Goal: Transaction & Acquisition: Purchase product/service

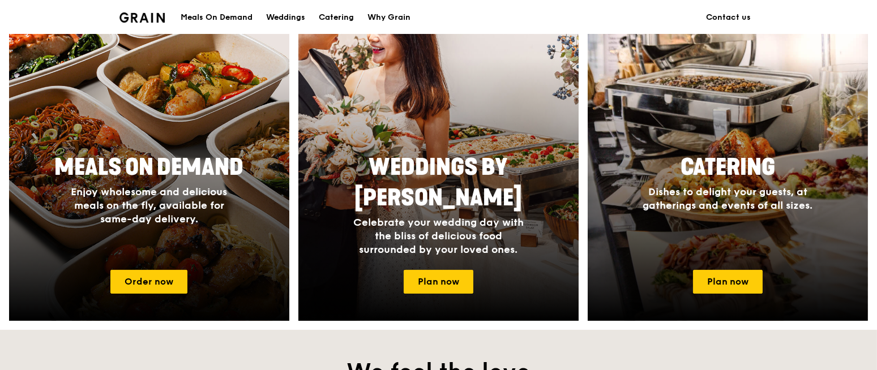
scroll to position [470, 0]
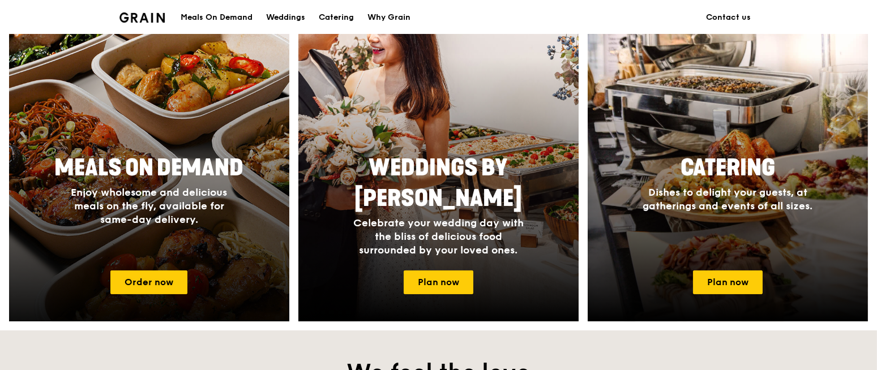
click at [129, 294] on div at bounding box center [149, 157] width 308 height 362
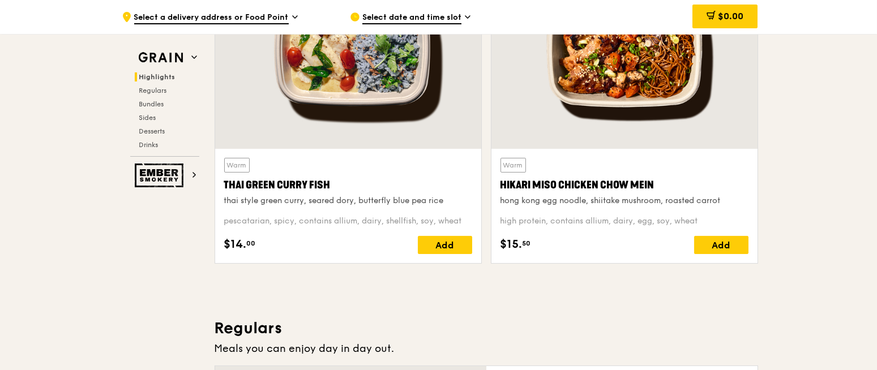
scroll to position [677, 0]
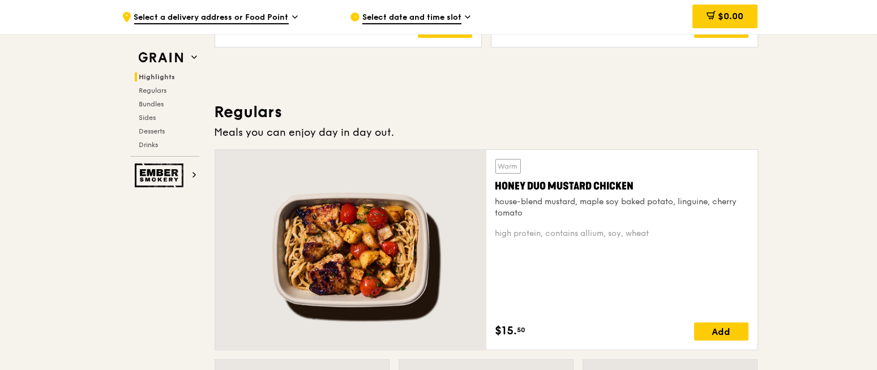
drag, startPoint x: 651, startPoint y: 179, endPoint x: 488, endPoint y: 182, distance: 162.5
click at [488, 182] on div "Warm Honey Duo Mustard Chicken house-blend mustard, maple soy baked potato, lin…" at bounding box center [621, 250] width 271 height 200
copy div "Honey Duo Mustard Chicken"
drag, startPoint x: 529, startPoint y: 212, endPoint x: 495, endPoint y: 199, distance: 36.4
click at [495, 199] on div "house-blend mustard, maple soy baked potato, linguine, cherry tomato" at bounding box center [621, 207] width 253 height 23
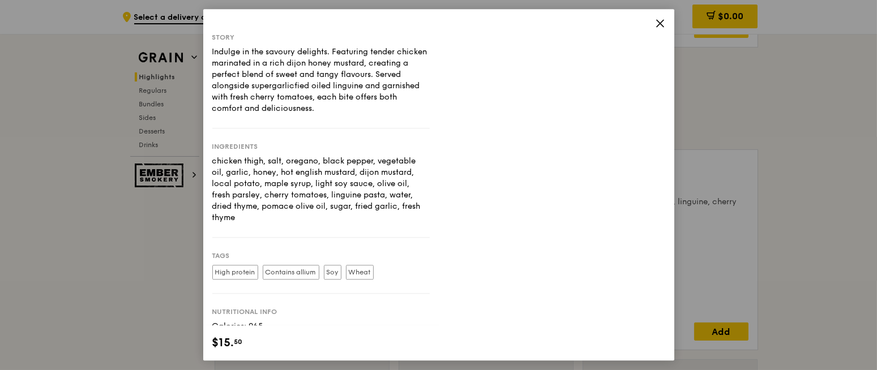
copy div "house-blend mustard, maple soy baked potato, linguine, cherry tomato"
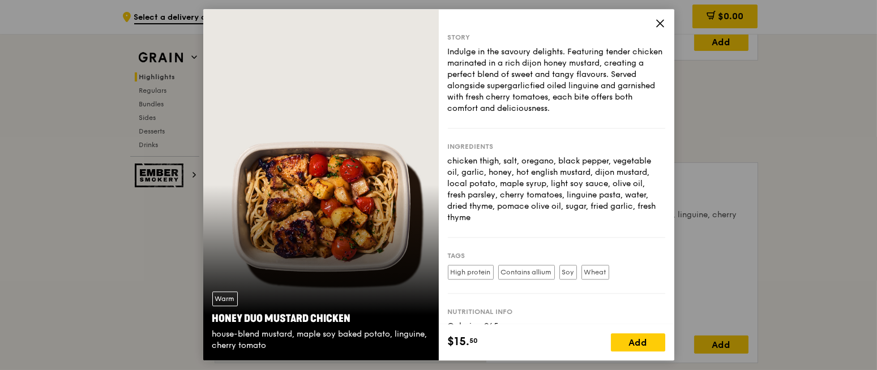
scroll to position [16, 0]
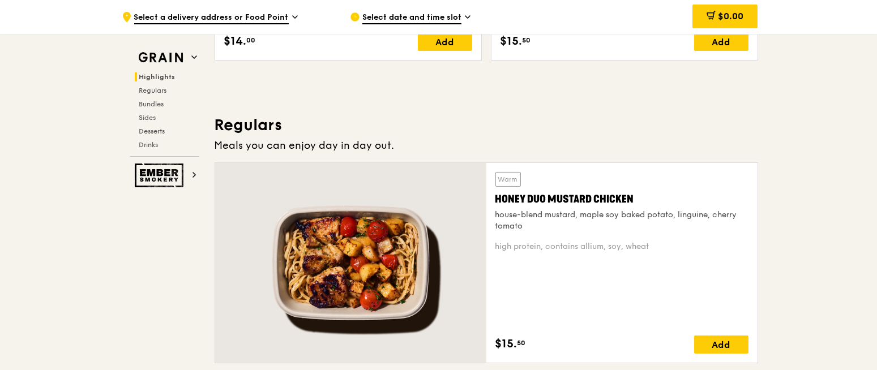
drag, startPoint x: 529, startPoint y: 228, endPoint x: 493, endPoint y: 209, distance: 41.3
click at [493, 209] on div "Warm Honey Duo Mustard Chicken house-blend mustard, maple soy baked potato, lin…" at bounding box center [621, 263] width 271 height 200
copy div "house-blend mustard, maple soy baked potato, linguine, cherry tomato"
drag, startPoint x: 646, startPoint y: 243, endPoint x: 494, endPoint y: 207, distance: 156.0
click at [494, 207] on div "Warm Honey Duo Mustard Chicken house-blend mustard, maple soy baked potato, lin…" at bounding box center [621, 263] width 271 height 200
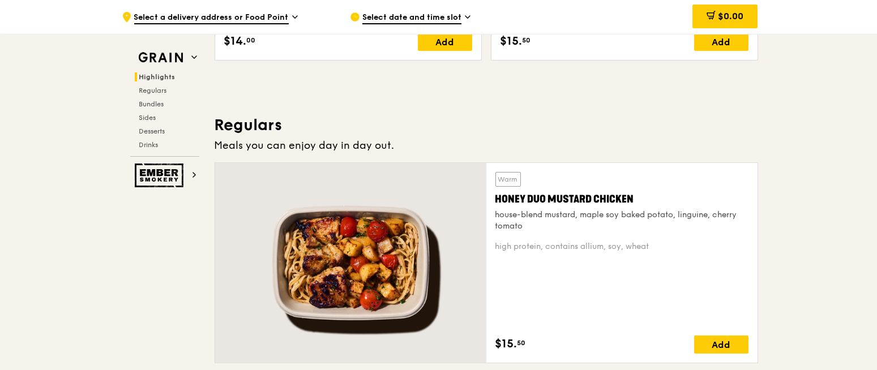
copy div "house-blend mustard, maple soy baked potato, linguine, cherry tomato high prote…"
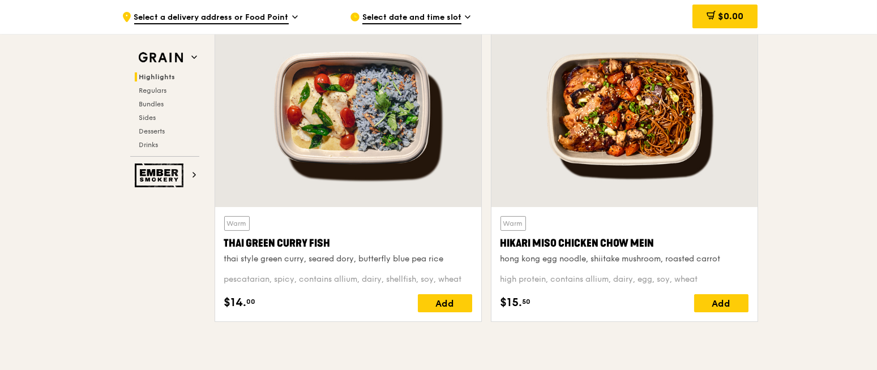
scroll to position [400, 0]
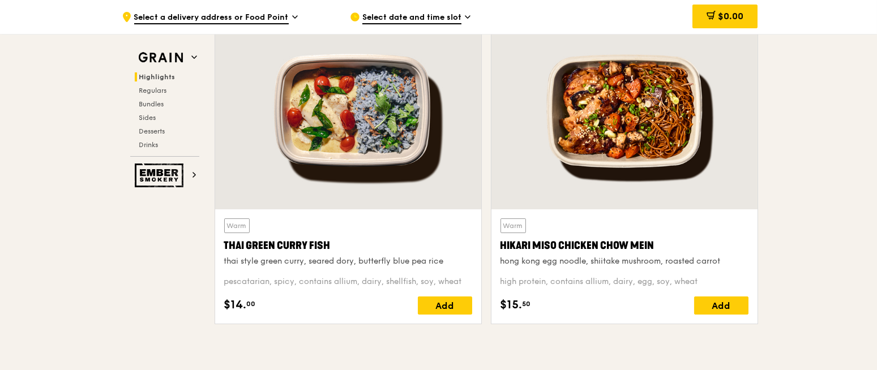
drag, startPoint x: 223, startPoint y: 239, endPoint x: 343, endPoint y: 247, distance: 120.9
click at [343, 247] on div "Warm Thai Green [PERSON_NAME] Fish thai style green [PERSON_NAME], seared dory,…" at bounding box center [348, 266] width 266 height 114
copy div "Thai Green Curry Fish"
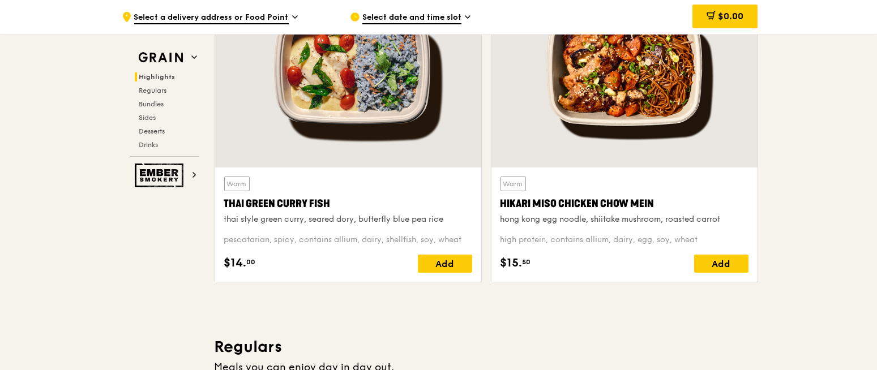
scroll to position [441, 0]
drag, startPoint x: 466, startPoint y: 236, endPoint x: 212, endPoint y: 215, distance: 255.1
click at [212, 215] on div "Warm Thai Green [PERSON_NAME] Fish thai style green [PERSON_NAME], seared dory,…" at bounding box center [348, 131] width 276 height 321
copy div "thai style green [PERSON_NAME], seared dory, butterfly blue pea rice pescataria…"
click at [497, 200] on div "Warm Hikari Miso Chicken Chow Mein hong kong egg noodle, shiitake mushroom, roa…" at bounding box center [624, 225] width 266 height 114
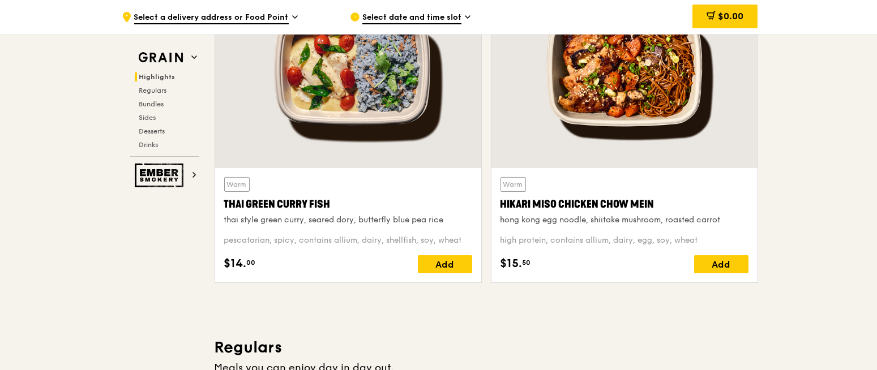
drag, startPoint x: 497, startPoint y: 200, endPoint x: 660, endPoint y: 198, distance: 163.1
click at [660, 198] on div "Warm Hikari Miso Chicken Chow Mein hong kong egg noodle, shiitake mushroom, roa…" at bounding box center [624, 225] width 266 height 114
copy div "Hikari Miso Chicken Chow Mein"
click at [497, 215] on div "Warm Hikari Miso Chicken Chow Mein hong kong egg noodle, shiitake mushroom, roa…" at bounding box center [624, 225] width 266 height 114
click at [716, 235] on div "high protein, contains allium, dairy, egg, soy, wheat" at bounding box center [624, 240] width 248 height 11
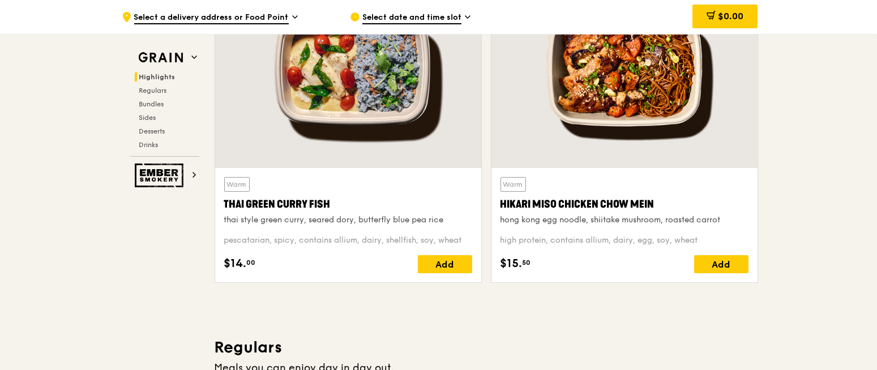
drag, startPoint x: 707, startPoint y: 235, endPoint x: 498, endPoint y: 223, distance: 209.3
click at [498, 223] on div "Warm Hikari Miso Chicken Chow Mein hong kong egg noodle, shiitake mushroom, roa…" at bounding box center [624, 225] width 266 height 114
copy div "hong kong egg noodle, shiitake mushroom, roasted carrot high protein, contains …"
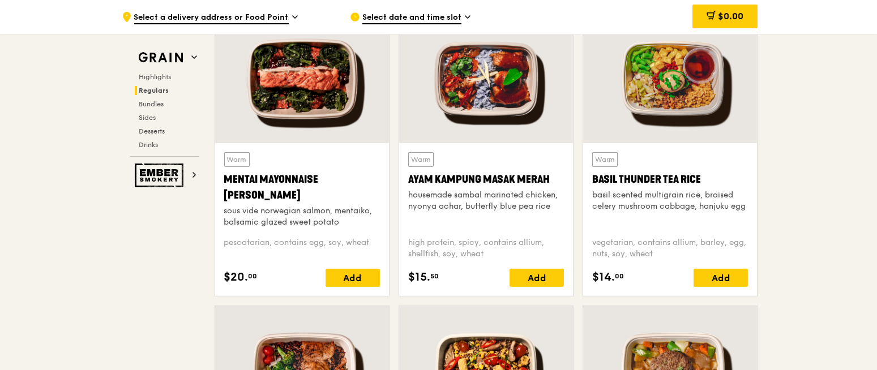
scroll to position [1034, 0]
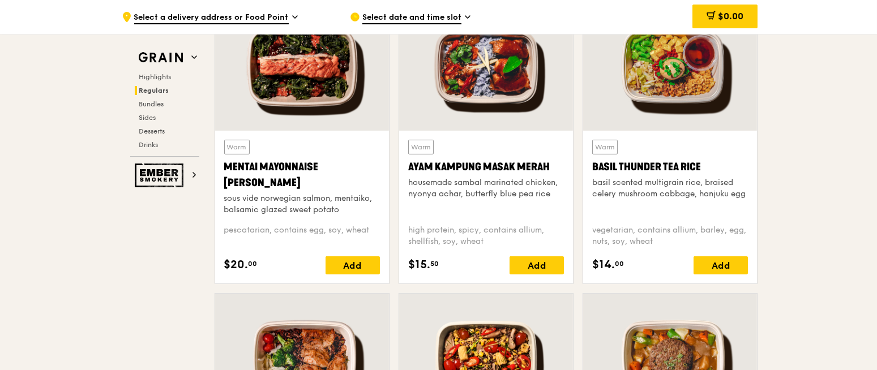
drag, startPoint x: 591, startPoint y: 158, endPoint x: 717, endPoint y: 166, distance: 127.1
click at [717, 166] on div "Warm Basil Thunder Tea [PERSON_NAME] scented multigrain rice, braised celery mu…" at bounding box center [670, 207] width 174 height 153
drag, startPoint x: 583, startPoint y: 169, endPoint x: 710, endPoint y: 169, distance: 126.8
click at [710, 169] on div "Warm Basil Thunder Tea [PERSON_NAME] scented multigrain rice, braised celery mu…" at bounding box center [670, 207] width 174 height 153
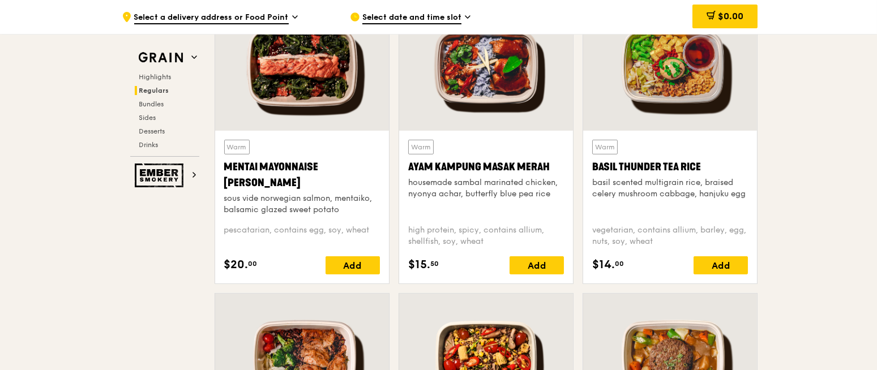
copy div "Basil Thunder Tea Rice"
drag, startPoint x: 662, startPoint y: 244, endPoint x: 593, endPoint y: 182, distance: 92.6
click at [593, 182] on div "Warm Basil Thunder Tea [PERSON_NAME] scented multigrain rice, braised celery mu…" at bounding box center [670, 207] width 156 height 135
copy div "basil scented multigrain rice, braised celery mushroom cabbage, hanjuku egg veg…"
